Goal: Task Accomplishment & Management: Complete application form

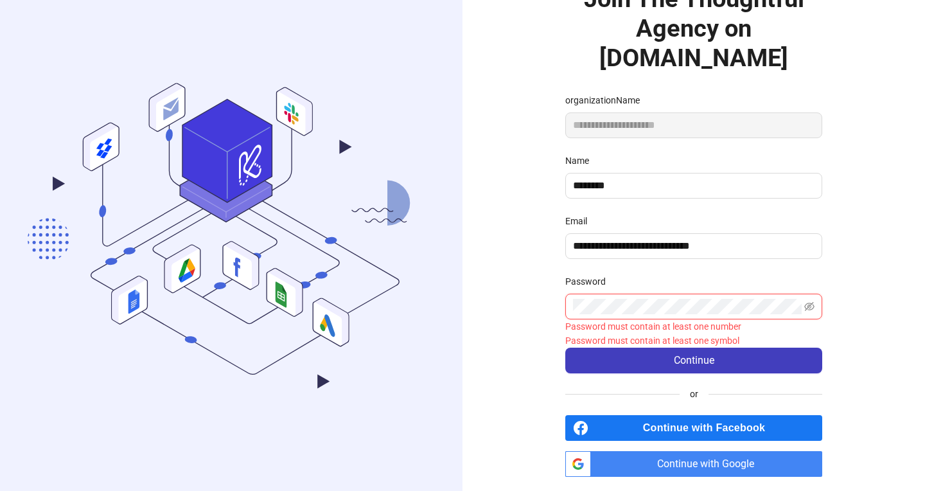
scroll to position [82, 0]
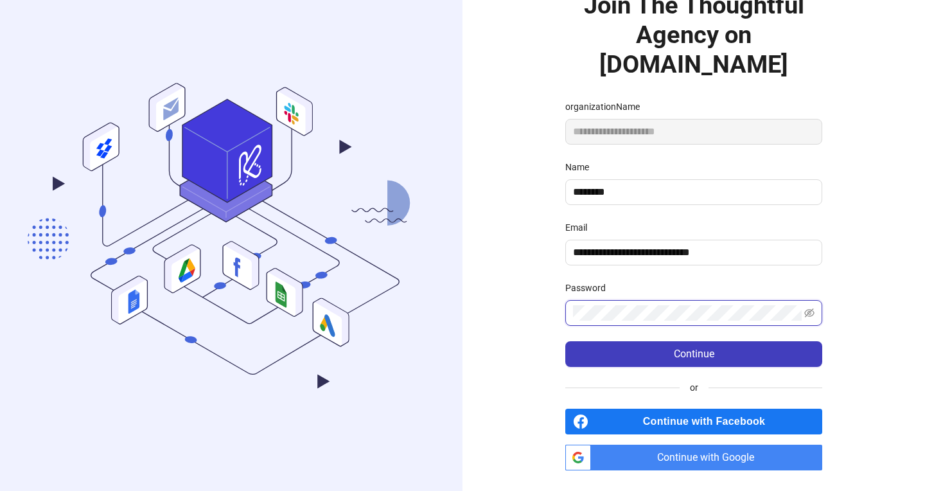
click at [565, 341] on button "Continue" at bounding box center [693, 354] width 257 height 26
